Goal: Task Accomplishment & Management: Manage account settings

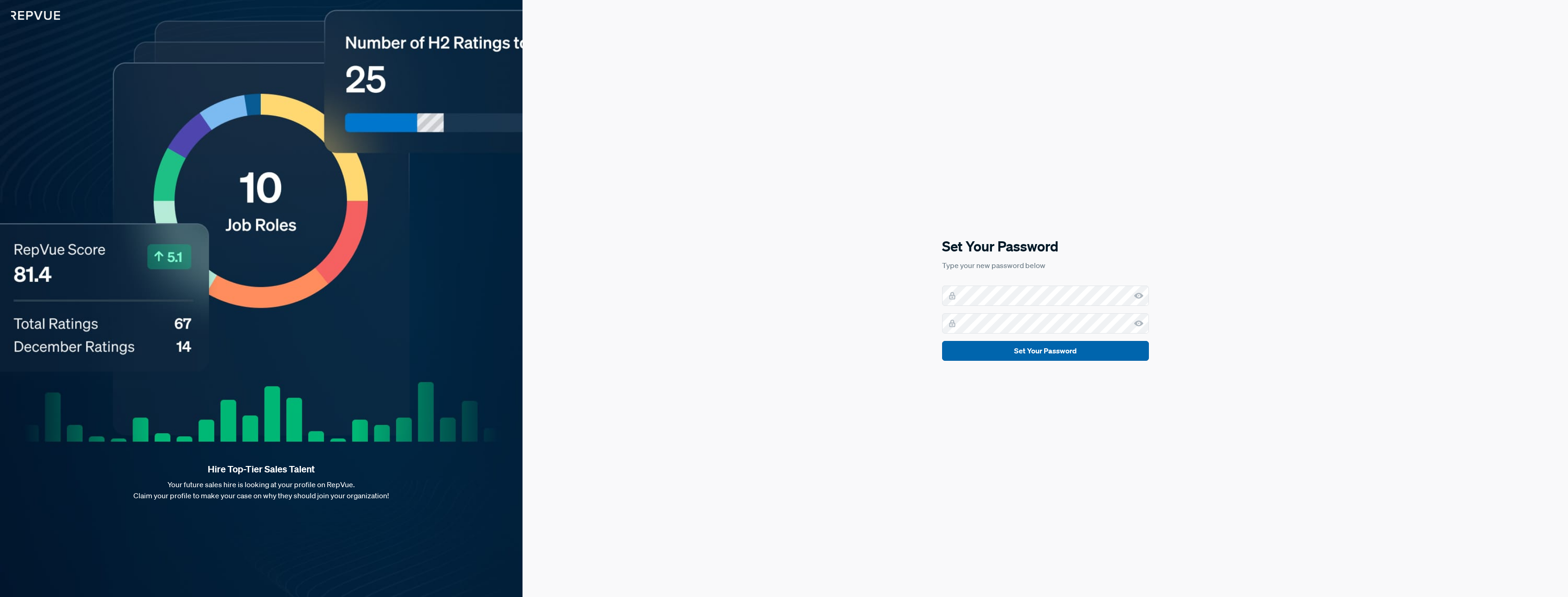
click at [1042, 354] on button "Set Your Password" at bounding box center [1045, 351] width 207 height 20
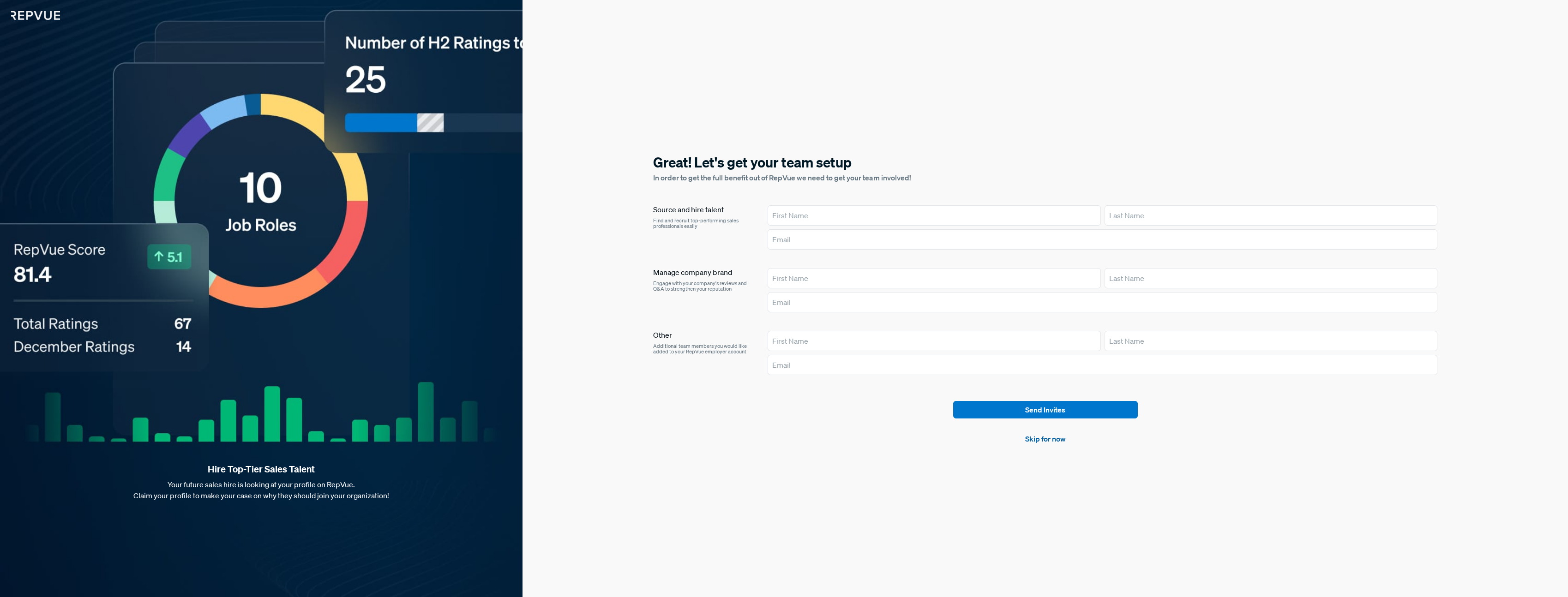
click at [1054, 441] on link "Skip for now" at bounding box center [1045, 439] width 41 height 11
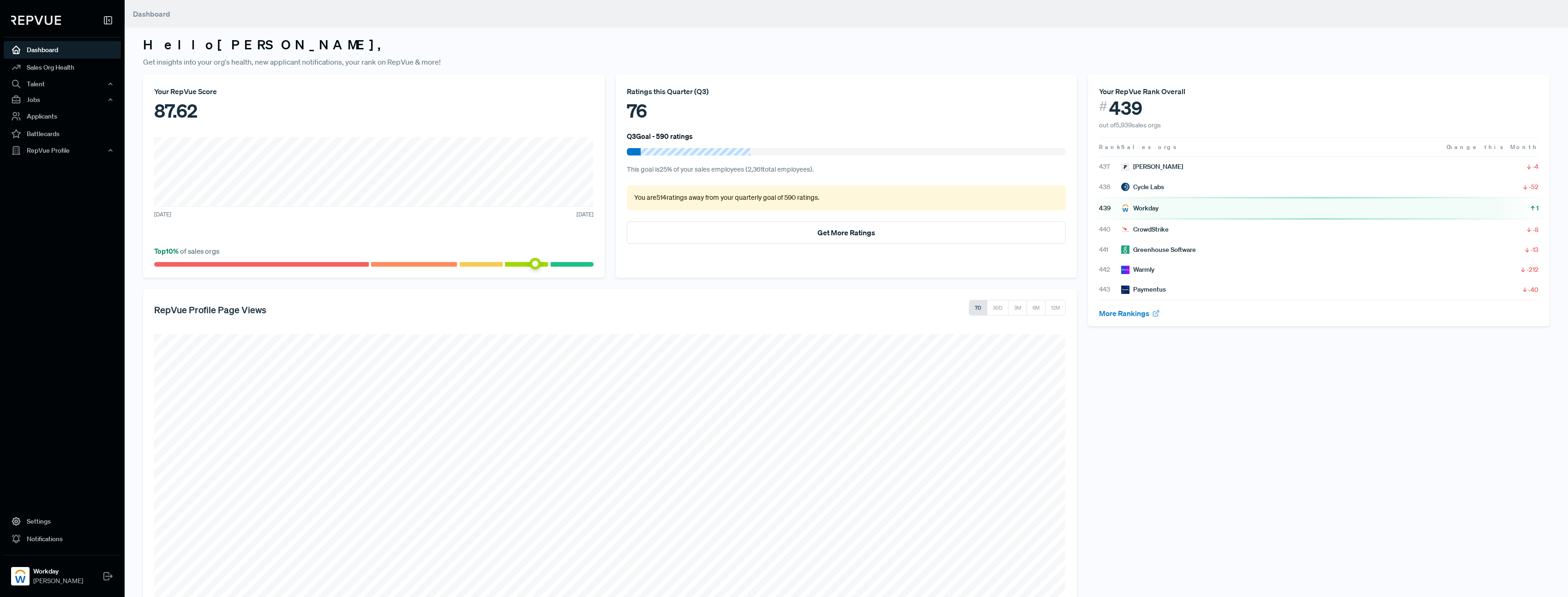
click at [1155, 207] on div "Workday" at bounding box center [1140, 208] width 38 height 10
click at [1144, 209] on div "Workday" at bounding box center [1140, 208] width 38 height 10
click at [46, 49] on link "Dashboard" at bounding box center [62, 50] width 117 height 18
click at [48, 68] on link "Sales Org Health" at bounding box center [62, 68] width 117 height 18
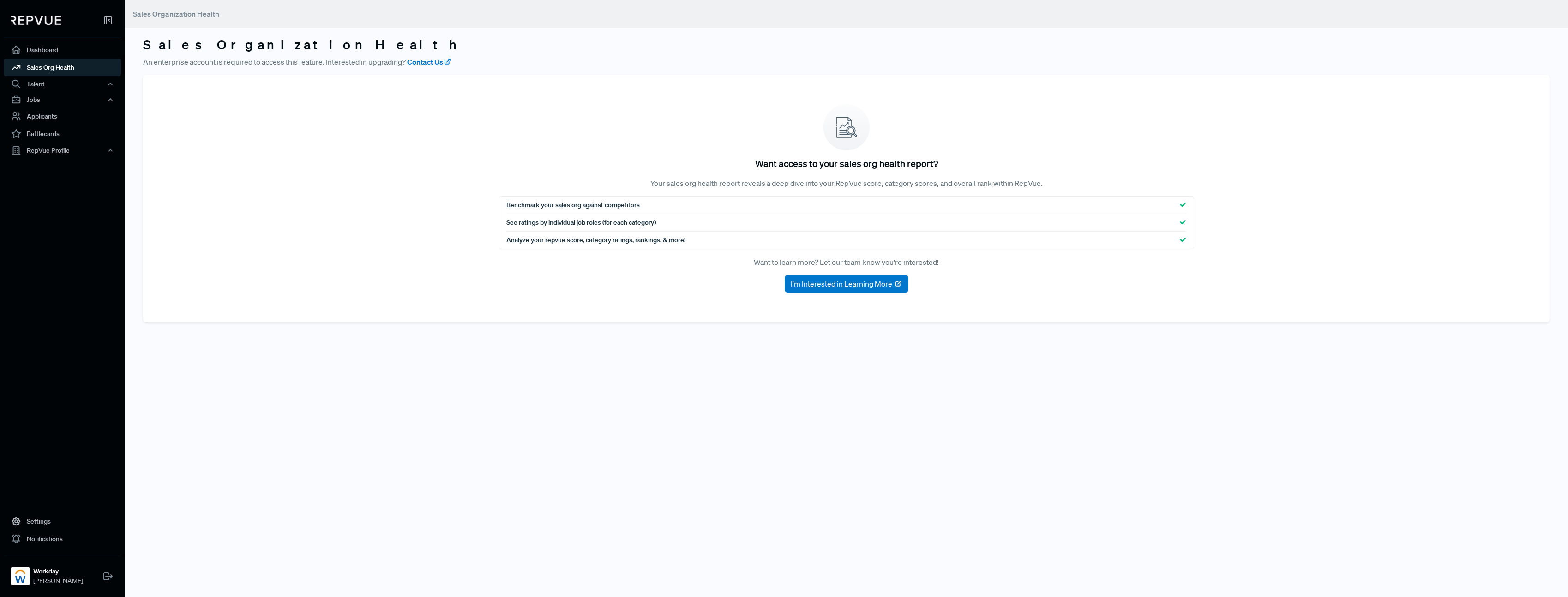
click at [49, 25] on div at bounding box center [62, 22] width 117 height 30
drag, startPoint x: 46, startPoint y: 15, endPoint x: 57, endPoint y: 15, distance: 11.0
click at [49, 15] on div at bounding box center [62, 22] width 117 height 30
click at [109, 19] on use at bounding box center [108, 21] width 7 height 7
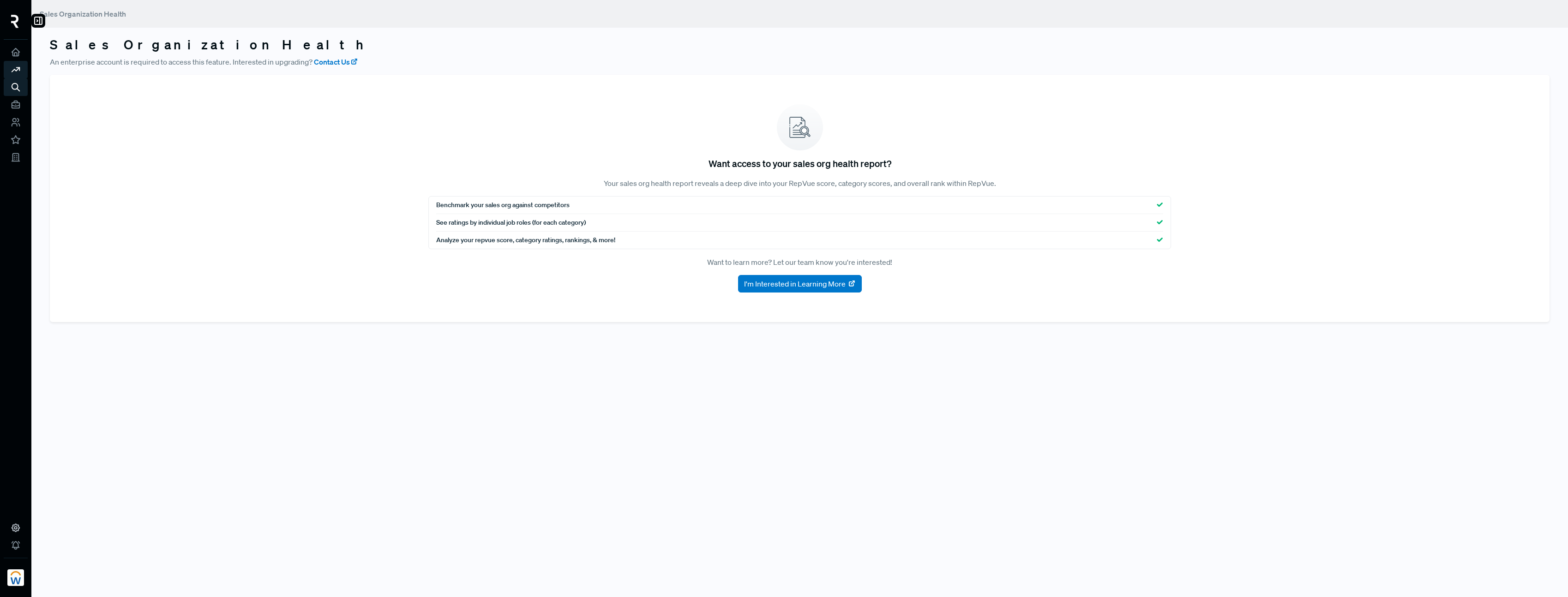
click at [10, 21] on div at bounding box center [15, 24] width 24 height 32
click at [41, 22] on use at bounding box center [38, 21] width 7 height 7
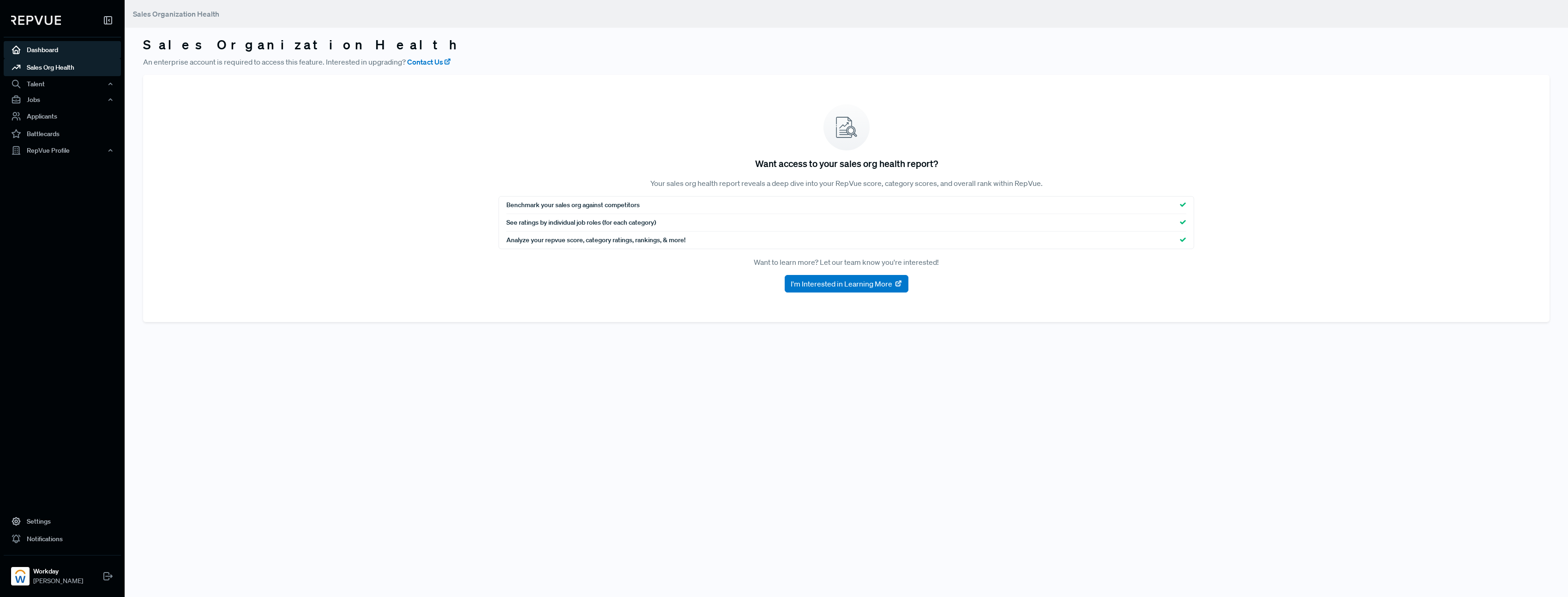
click at [43, 48] on link "Dashboard" at bounding box center [62, 50] width 117 height 18
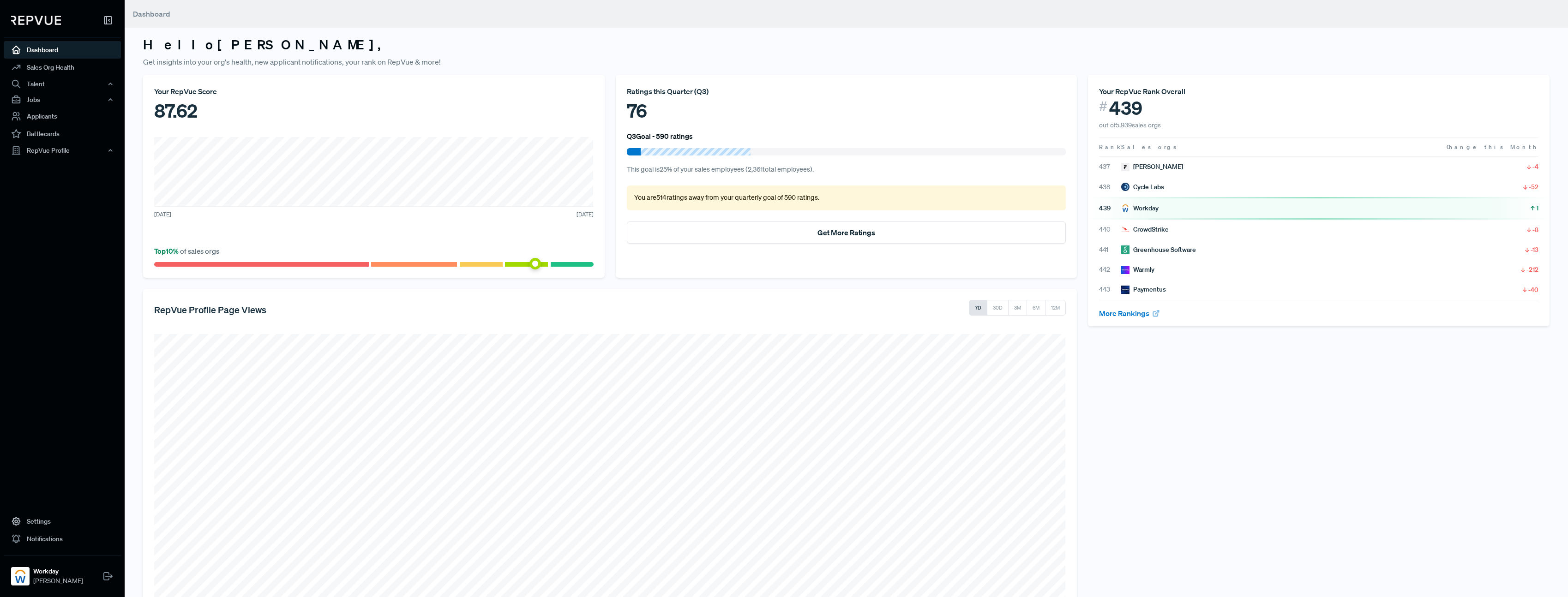
click at [767, 116] on div "76" at bounding box center [846, 111] width 439 height 28
click at [830, 231] on button "Get More Ratings" at bounding box center [846, 233] width 439 height 22
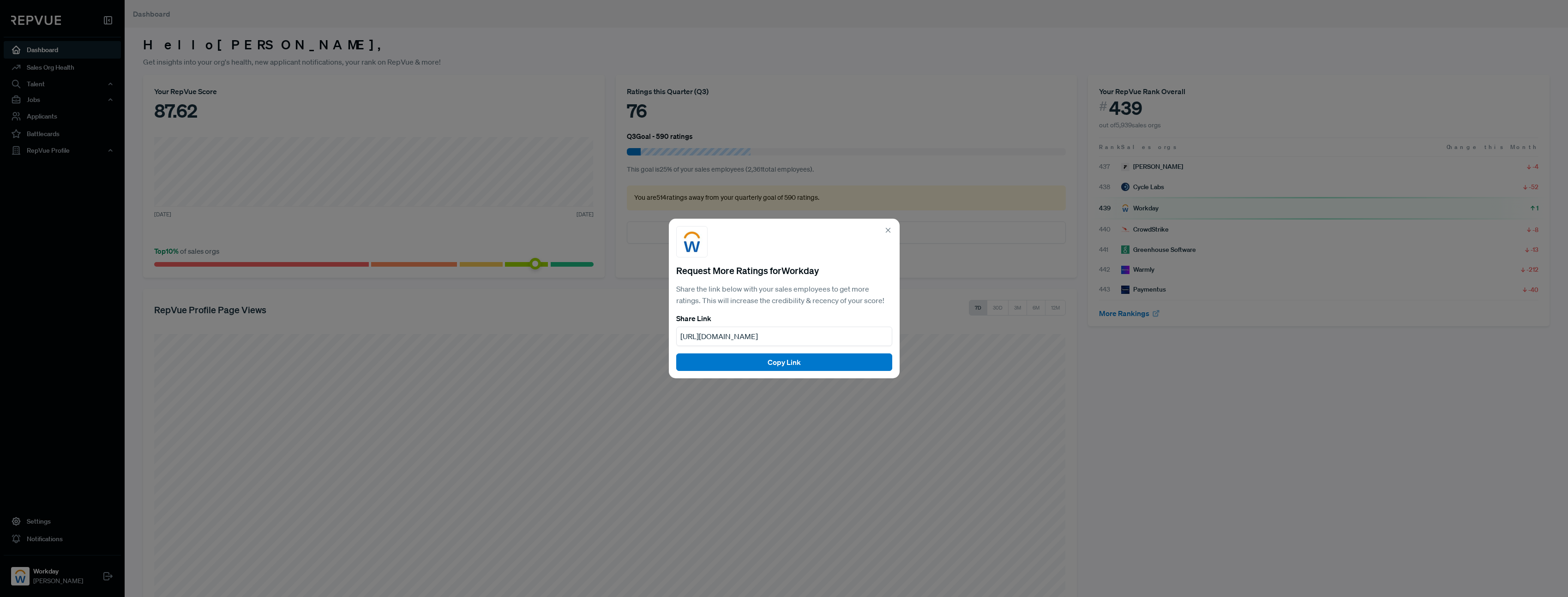
click at [891, 230] on icon at bounding box center [888, 230] width 8 height 8
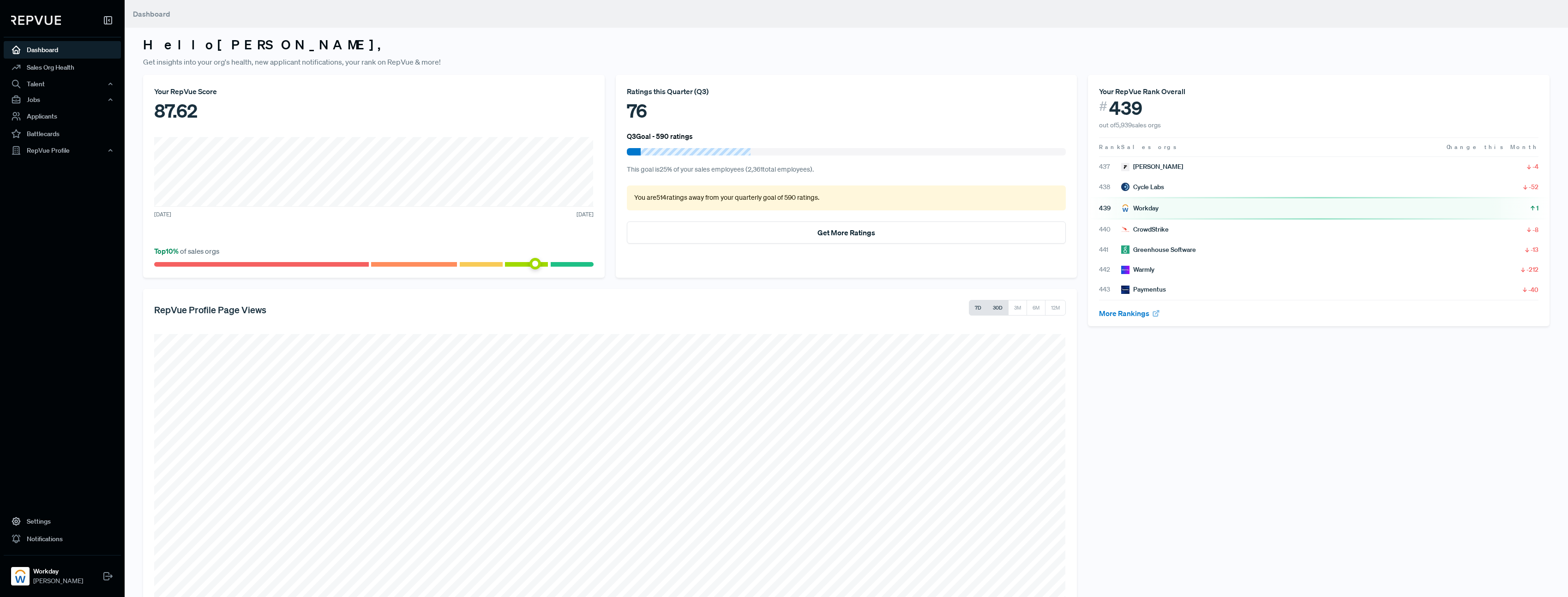
click at [997, 306] on button "30D" at bounding box center [997, 307] width 21 height 15
click at [1140, 163] on div "[PERSON_NAME]" at bounding box center [1152, 167] width 62 height 10
click at [1143, 187] on div "Cycle Labs" at bounding box center [1143, 186] width 43 height 10
